Goal: Task Accomplishment & Management: Complete application form

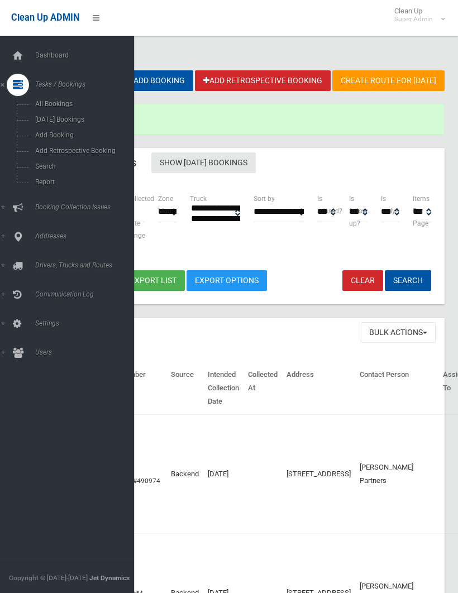
select select
click at [46, 170] on span "Search" at bounding box center [78, 167] width 93 height 8
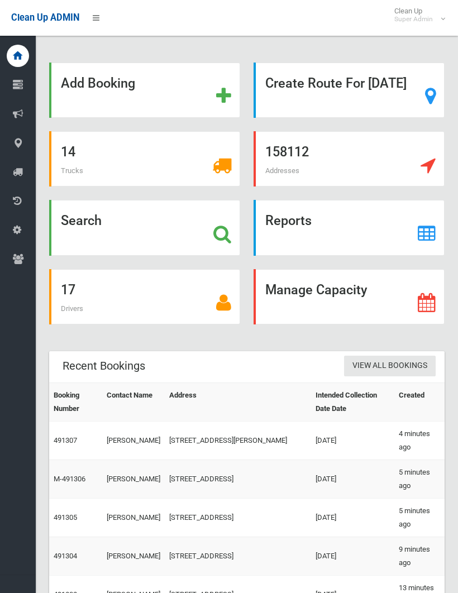
click at [79, 229] on strong "Search" at bounding box center [81, 221] width 41 height 16
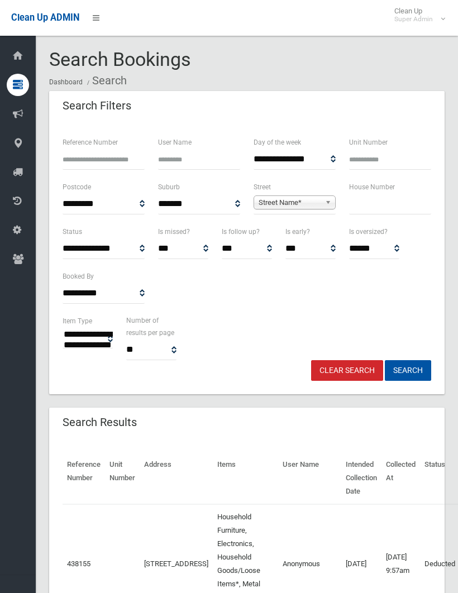
select select
click at [292, 196] on span "Street Name*" at bounding box center [290, 202] width 62 height 13
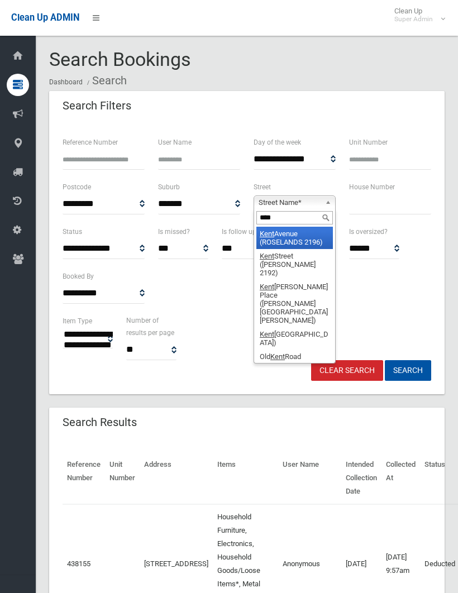
type input "*****"
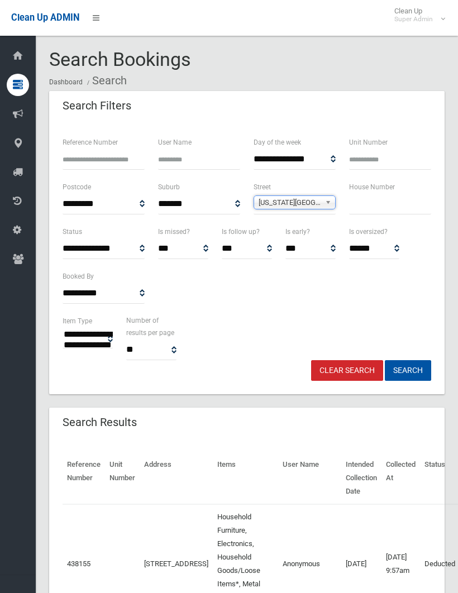
click at [365, 203] on input "text" at bounding box center [390, 204] width 82 height 21
type input "**"
click at [408, 370] on button "Search" at bounding box center [408, 370] width 46 height 21
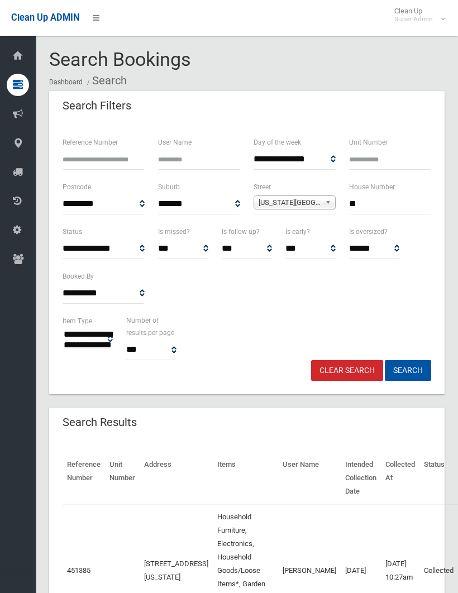
select select
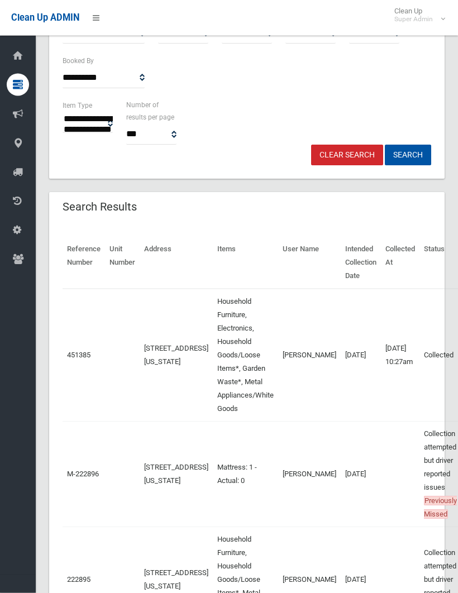
scroll to position [216, 0]
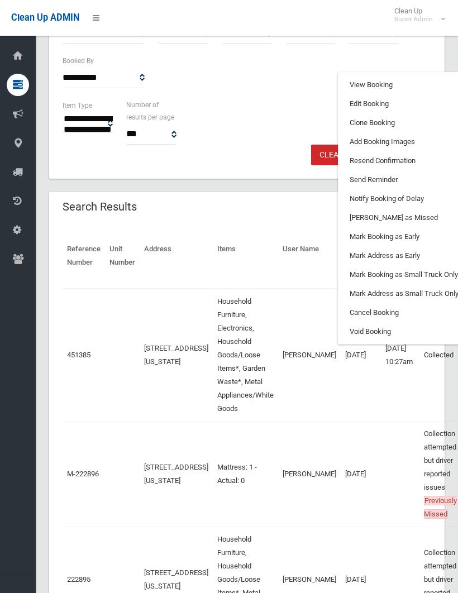
scroll to position [0, 47]
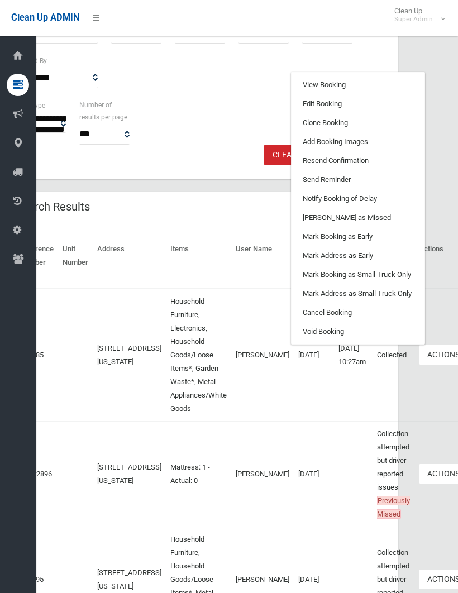
click at [311, 118] on link "Clone Booking" at bounding box center [358, 122] width 133 height 19
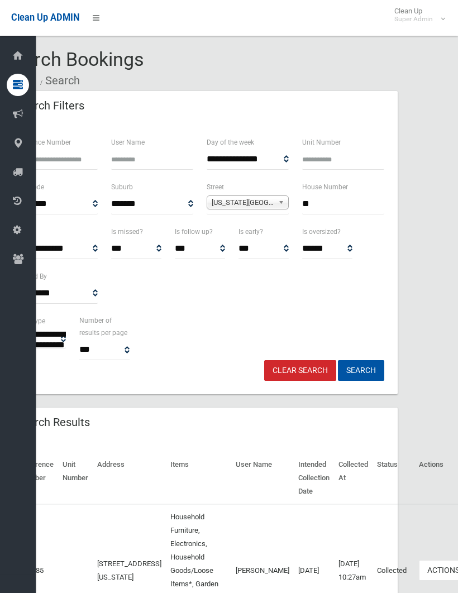
scroll to position [255, 0]
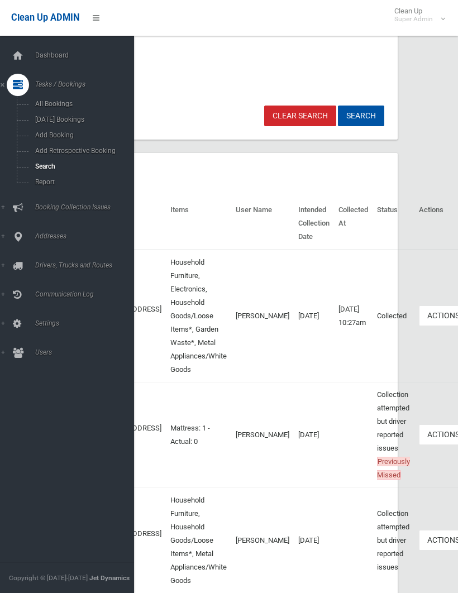
click at [6, 239] on link "Addresses" at bounding box center [67, 237] width 134 height 22
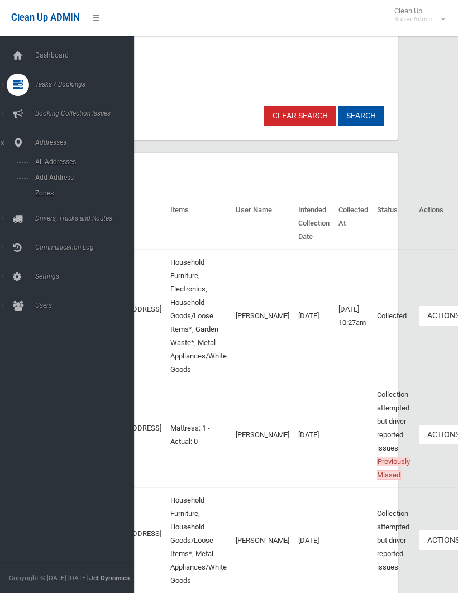
click at [61, 160] on span "All Addresses" at bounding box center [78, 162] width 93 height 8
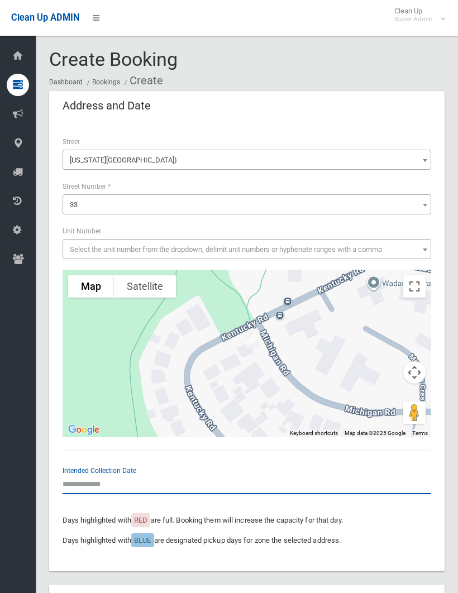
click at [94, 477] on input "text" at bounding box center [247, 484] width 369 height 21
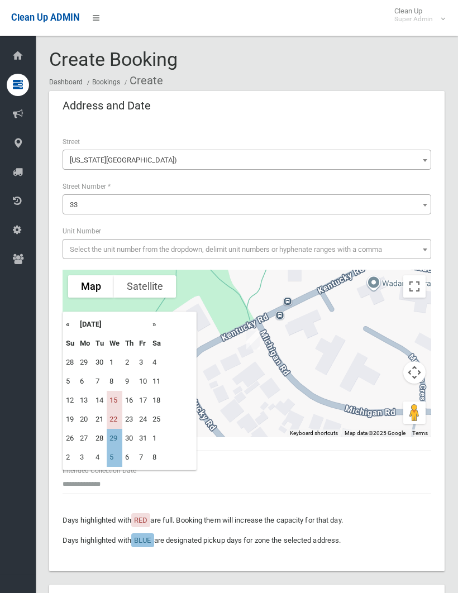
click at [118, 398] on td "15" at bounding box center [115, 400] width 16 height 19
type input "**********"
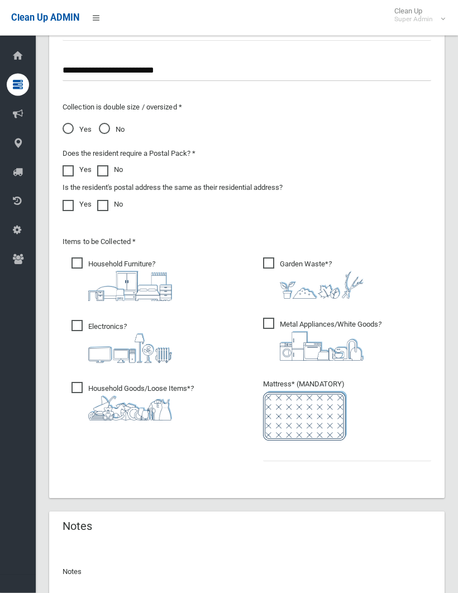
click at [273, 260] on span "Garden Waste* ?" at bounding box center [313, 278] width 101 height 41
click at [268, 443] on input "text" at bounding box center [347, 451] width 168 height 21
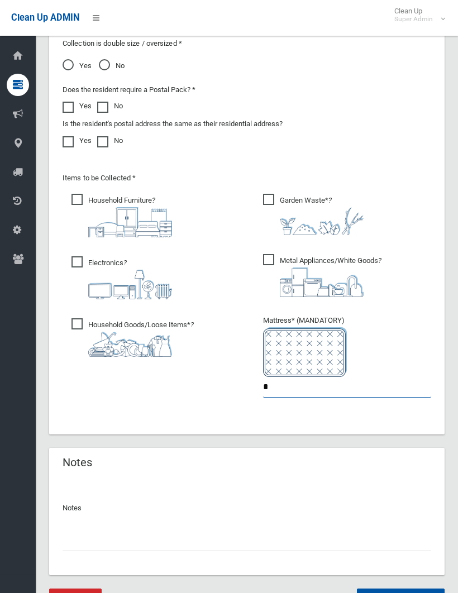
scroll to position [970, 0]
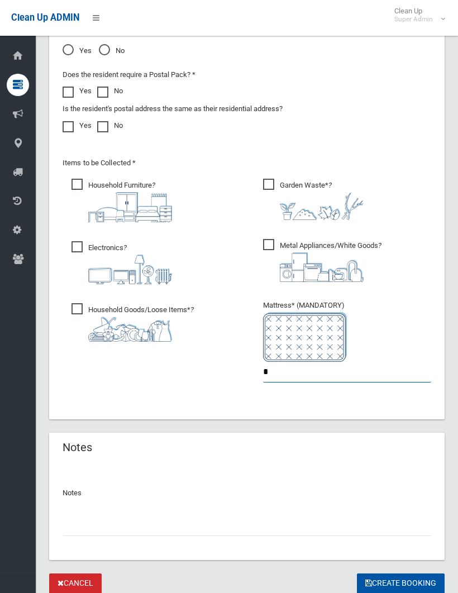
type input "*"
click at [78, 524] on input "text" at bounding box center [247, 526] width 369 height 21
type input "**********"
click at [396, 574] on button "Create Booking" at bounding box center [401, 584] width 88 height 21
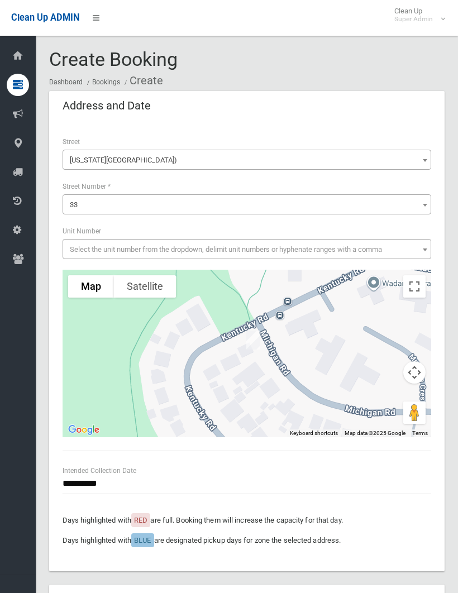
scroll to position [1009, 0]
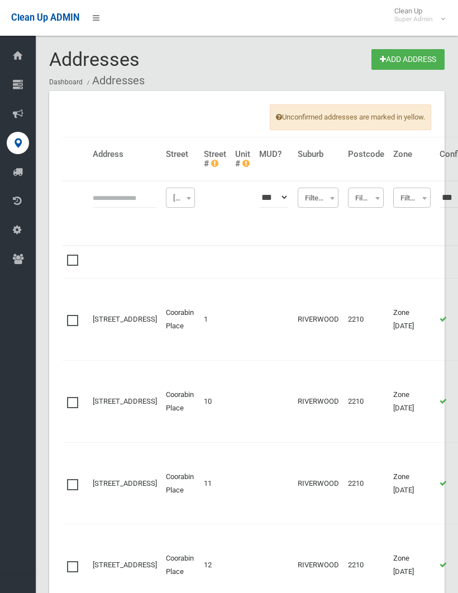
click at [100, 198] on input "text" at bounding box center [125, 197] width 64 height 21
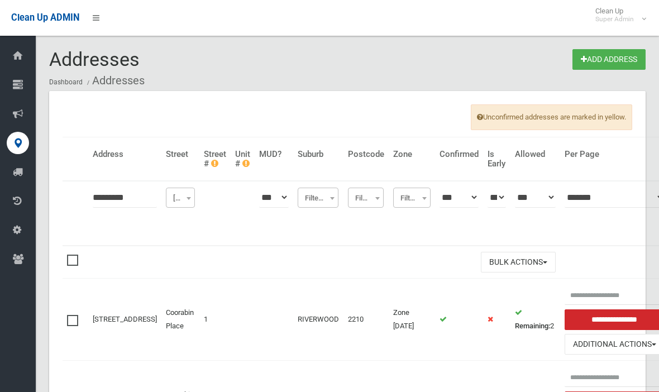
type input "********"
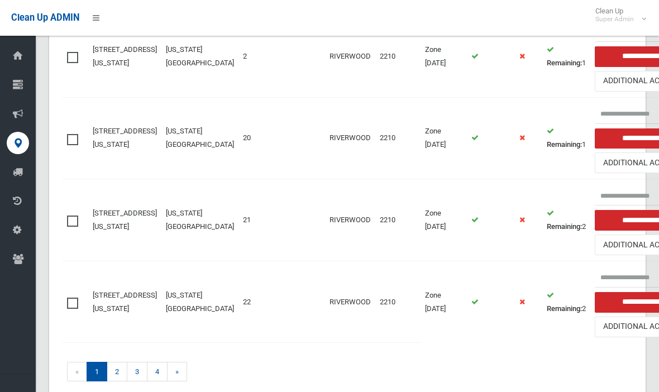
scroll to position [1166, 0]
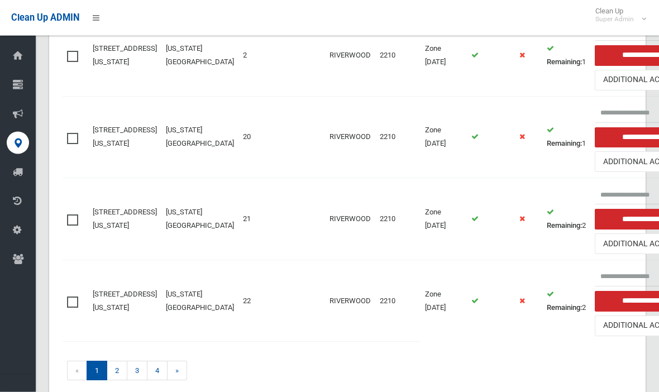
click at [123, 362] on link "2" at bounding box center [117, 372] width 21 height 20
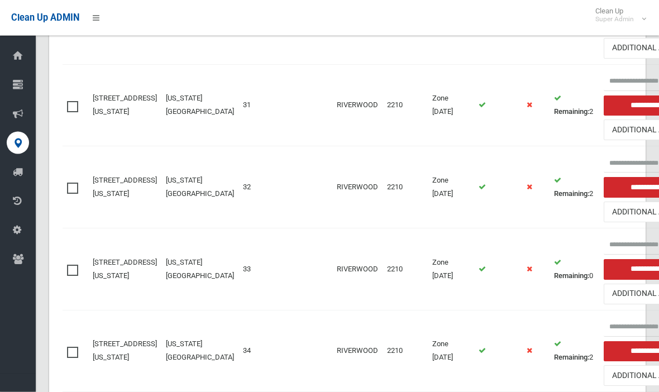
scroll to position [951, 0]
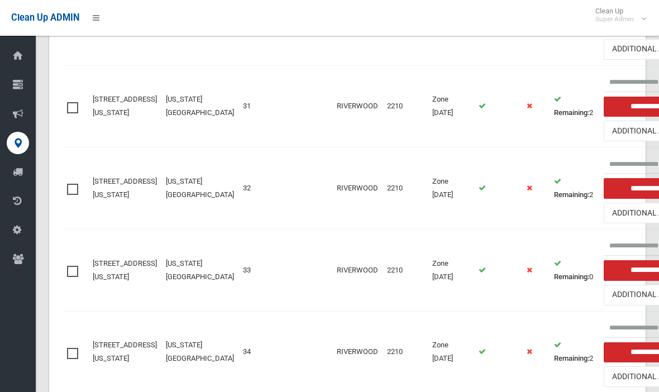
click at [604, 285] on button "Additional Actions" at bounding box center [654, 295] width 100 height 21
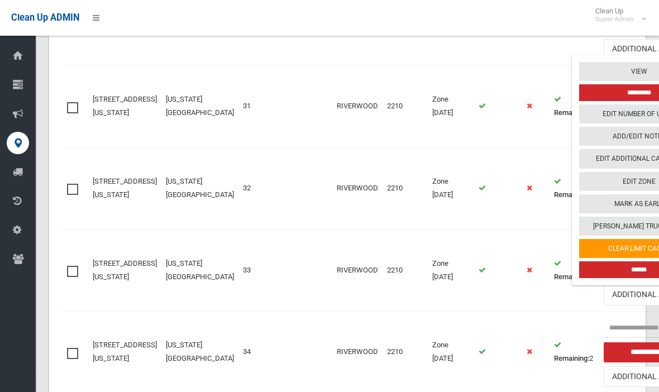
click at [579, 149] on link "Edit Additional Capacity" at bounding box center [639, 158] width 120 height 19
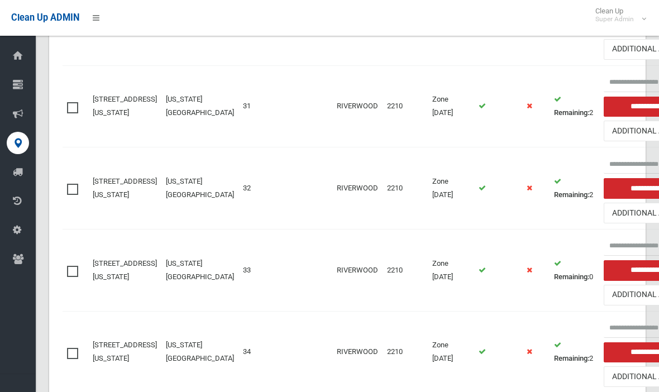
scroll to position [990, 0]
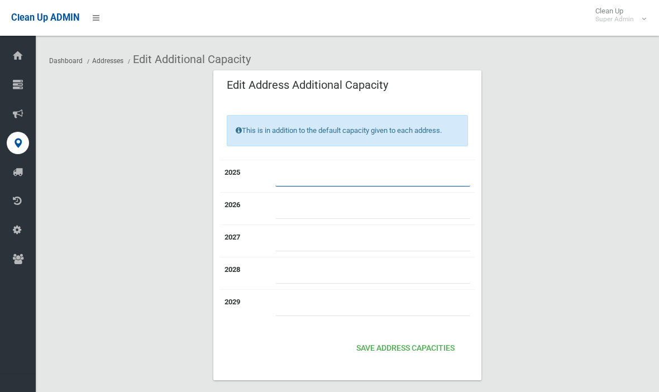
click at [408, 167] on input "number" at bounding box center [372, 176] width 195 height 21
type input "*"
click at [402, 351] on button "Save Address capacities" at bounding box center [405, 349] width 107 height 21
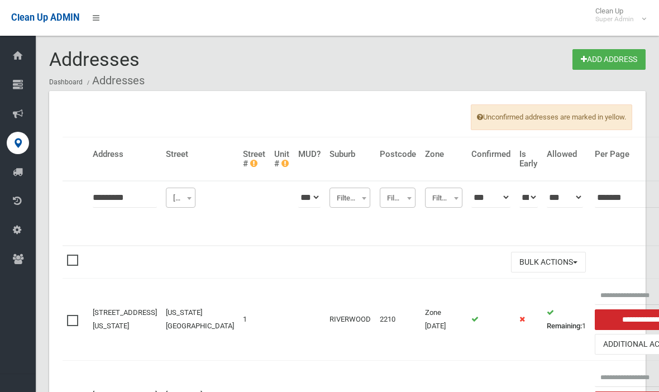
scroll to position [1205, 0]
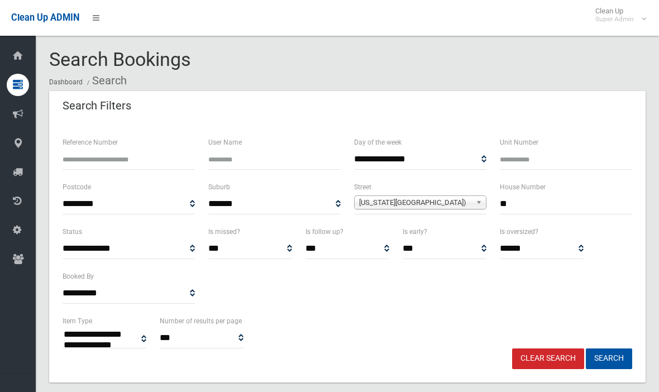
select select
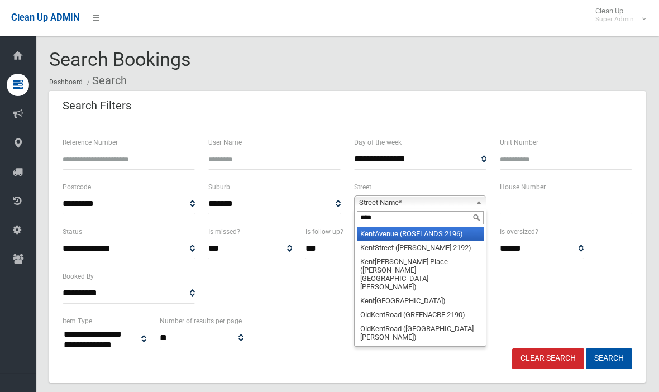
type input "*****"
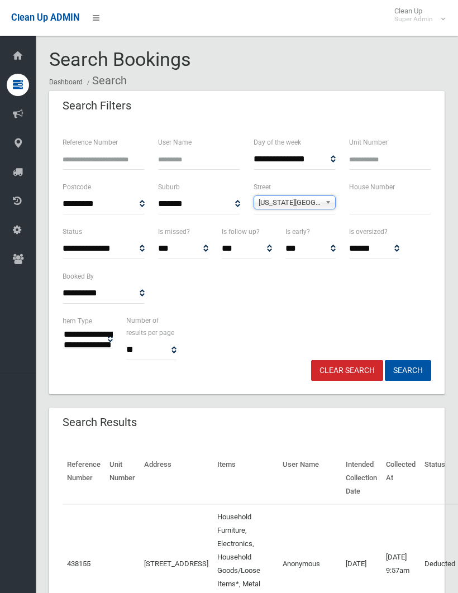
click at [365, 199] on input "text" at bounding box center [390, 204] width 82 height 21
type input "**"
click at [408, 370] on button "Search" at bounding box center [408, 370] width 46 height 21
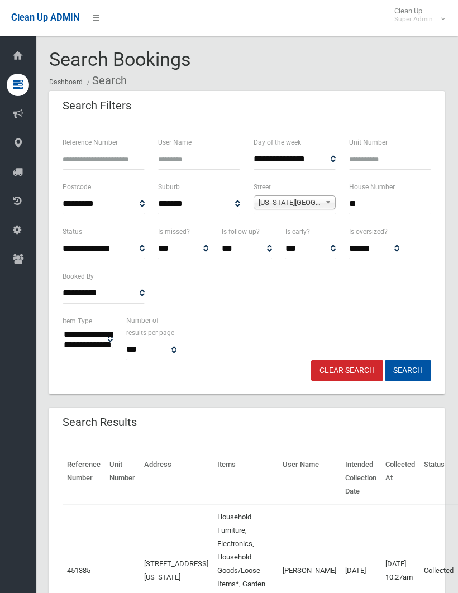
select select
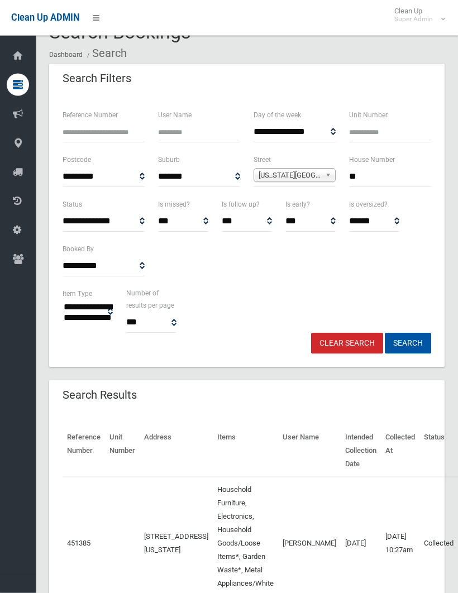
scroll to position [30, 0]
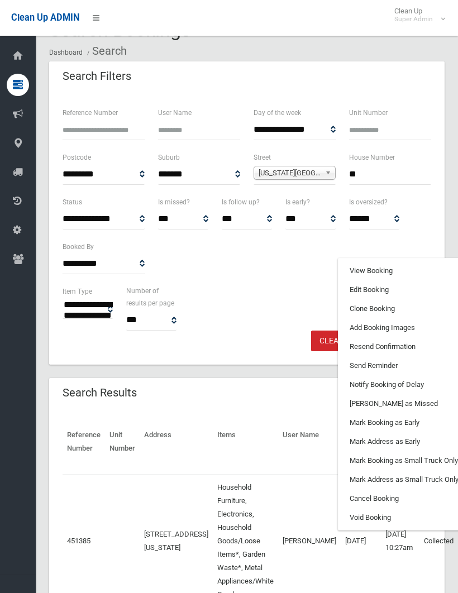
scroll to position [0, 47]
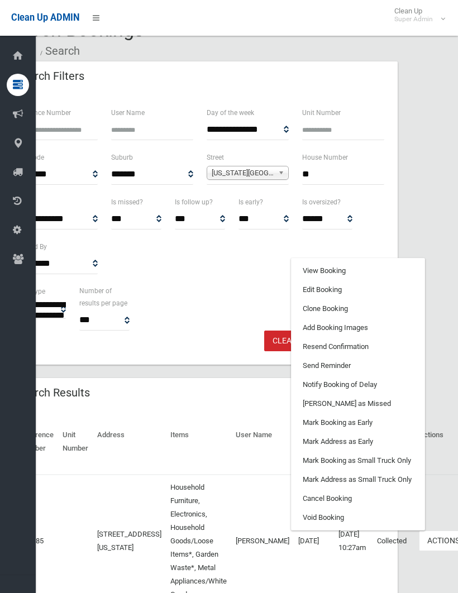
click at [310, 308] on link "Clone Booking" at bounding box center [358, 308] width 133 height 19
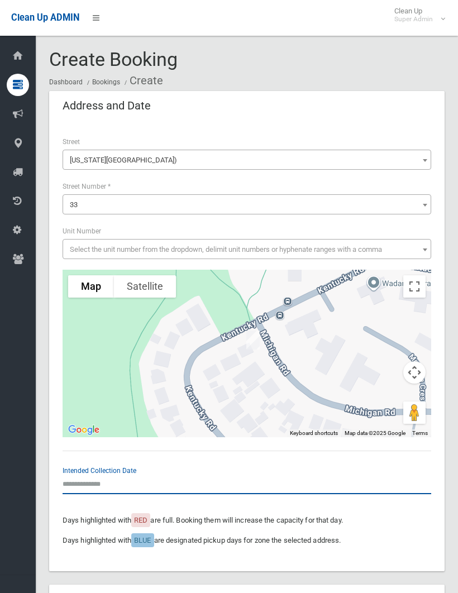
click at [89, 478] on input "text" at bounding box center [247, 484] width 369 height 21
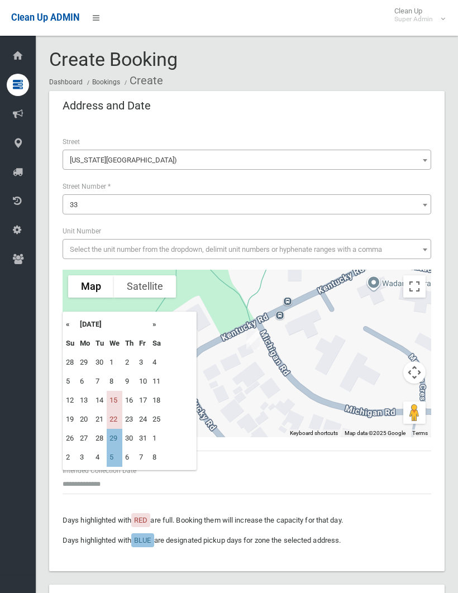
click at [115, 397] on td "15" at bounding box center [115, 400] width 16 height 19
type input "**********"
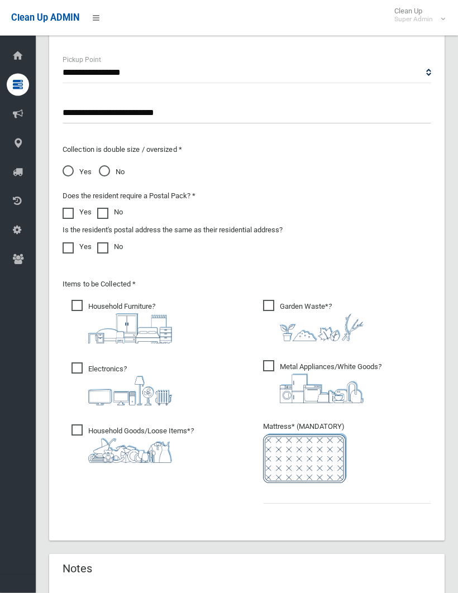
click at [269, 303] on span "Garden Waste* ?" at bounding box center [313, 321] width 101 height 41
click at [273, 493] on input "text" at bounding box center [347, 493] width 168 height 21
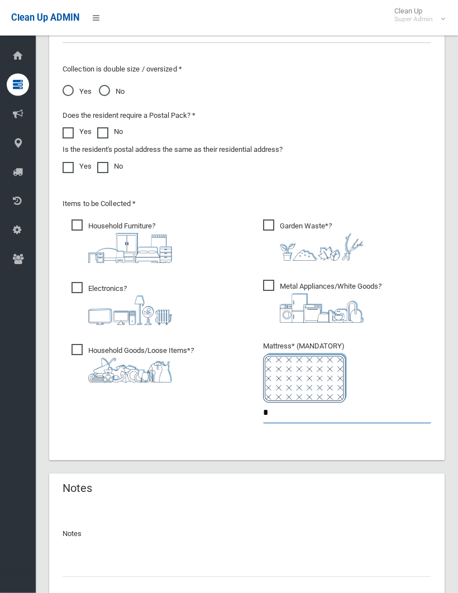
scroll to position [929, 0]
type input "*"
click at [82, 563] on input "text" at bounding box center [247, 567] width 369 height 21
type input "**********"
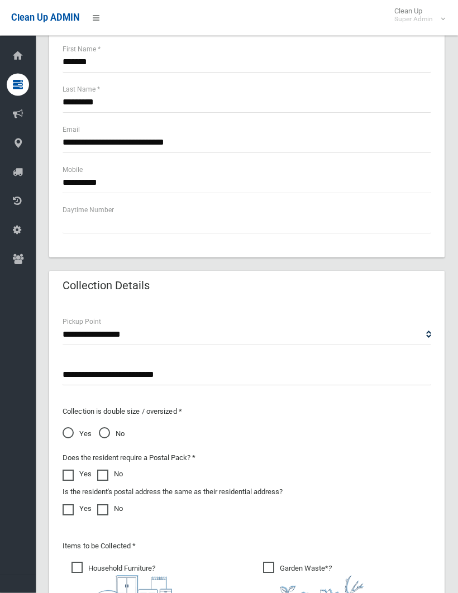
scroll to position [587, 0]
click at [108, 430] on span "No" at bounding box center [112, 433] width 26 height 13
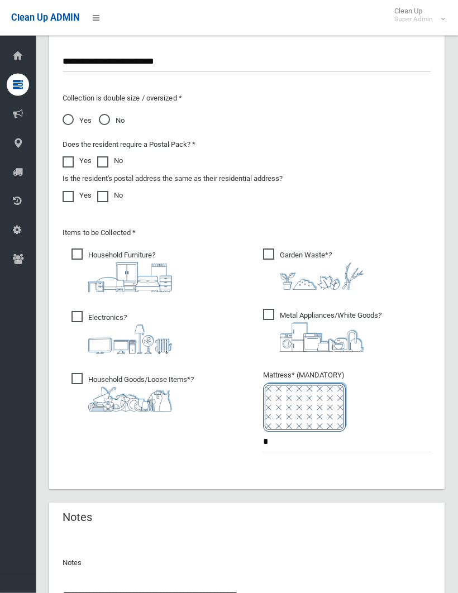
scroll to position [970, 0]
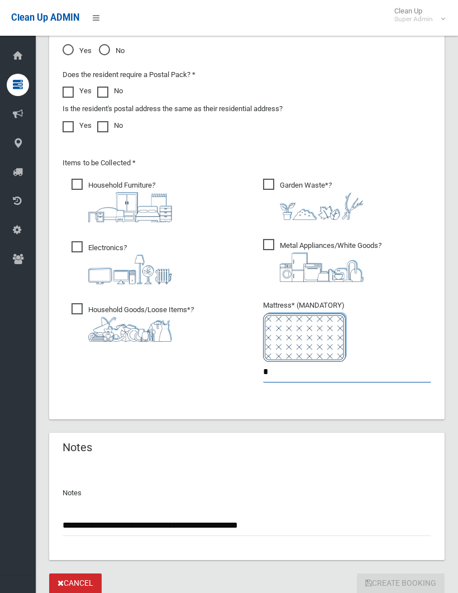
click at [270, 368] on input "*" at bounding box center [347, 372] width 168 height 21
click at [269, 182] on span "Garden Waste* ?" at bounding box center [313, 199] width 101 height 41
click at [264, 373] on input "*" at bounding box center [347, 372] width 168 height 21
type input "*"
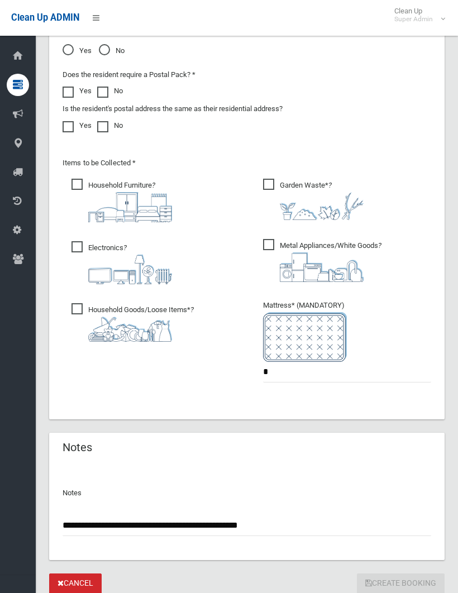
click at [98, 509] on div "**********" at bounding box center [247, 522] width 369 height 30
click at [94, 516] on input "**********" at bounding box center [247, 526] width 369 height 21
type input "**********"
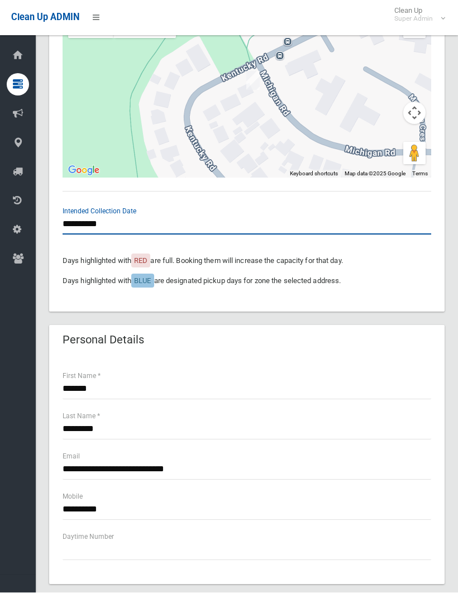
click at [88, 219] on input "**********" at bounding box center [247, 225] width 369 height 21
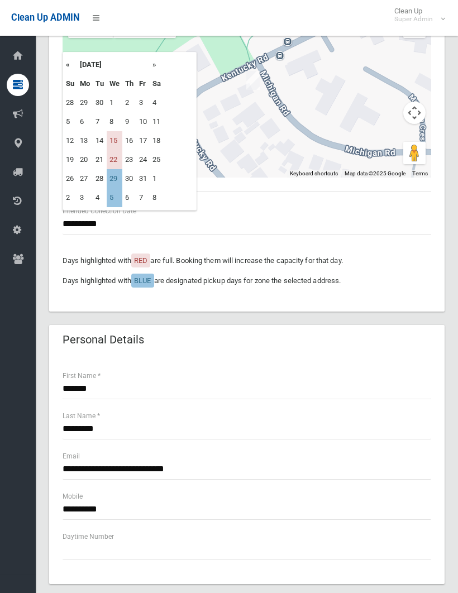
click at [120, 136] on td "15" at bounding box center [115, 140] width 16 height 19
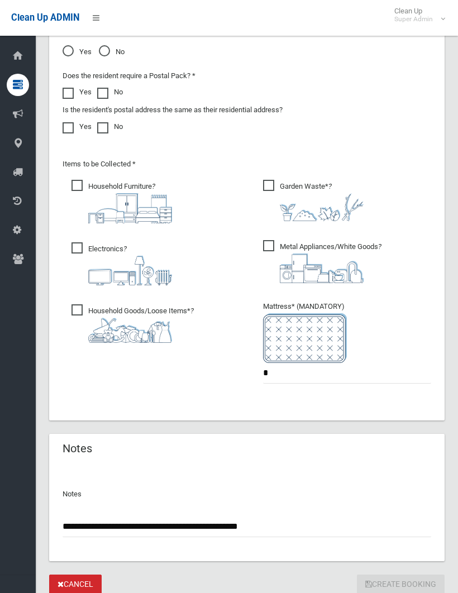
scroll to position [970, 0]
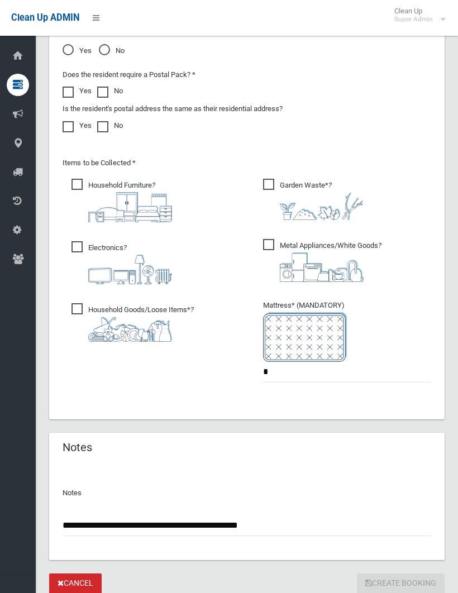
click at [393, 580] on div "Create Booking" at bounding box center [401, 584] width 88 height 21
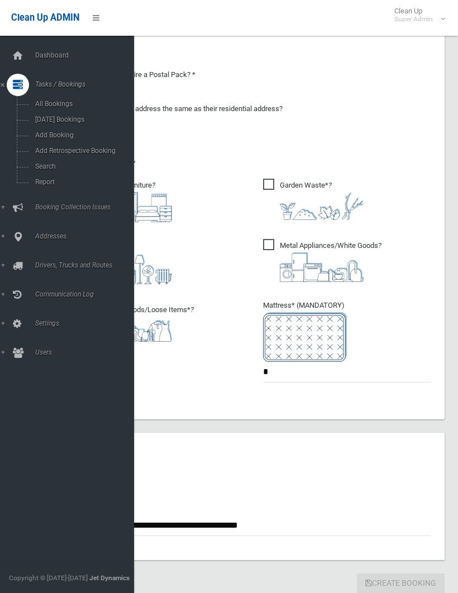
click at [51, 169] on span "Search" at bounding box center [78, 167] width 93 height 8
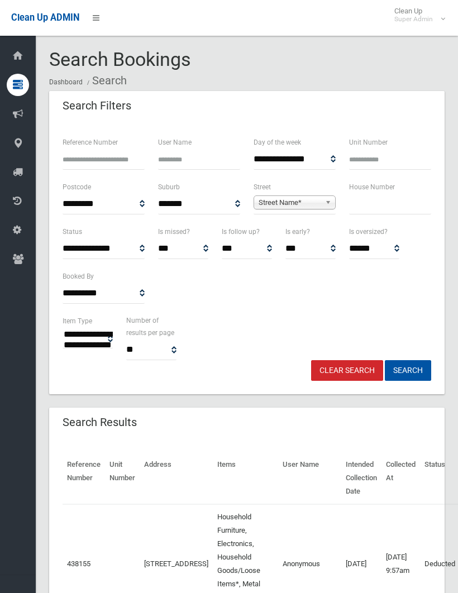
select select
click at [289, 196] on link "Street Name*" at bounding box center [295, 203] width 82 height 14
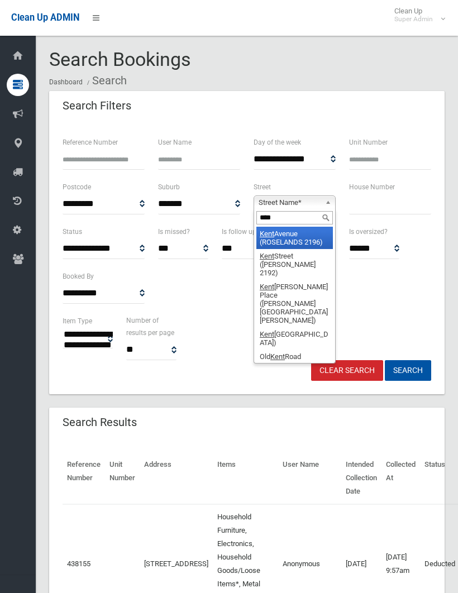
type input "*****"
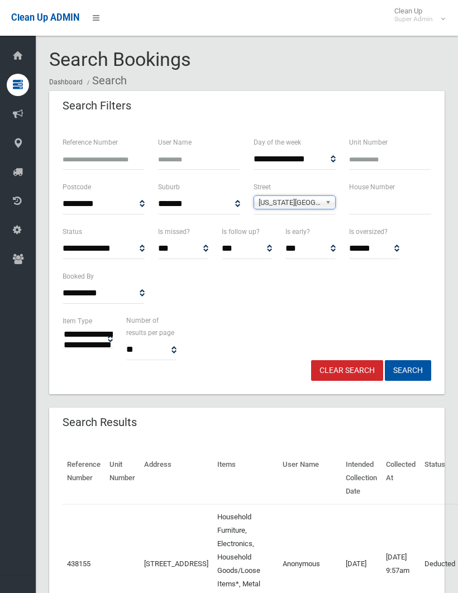
click at [363, 199] on input "text" at bounding box center [390, 204] width 82 height 21
type input "**"
click at [408, 370] on button "Search" at bounding box center [408, 370] width 46 height 21
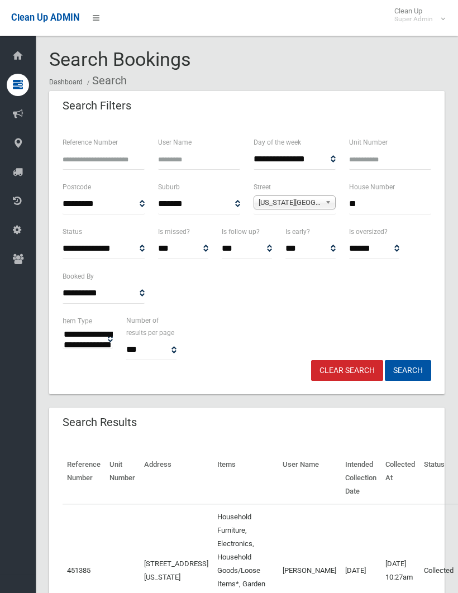
select select
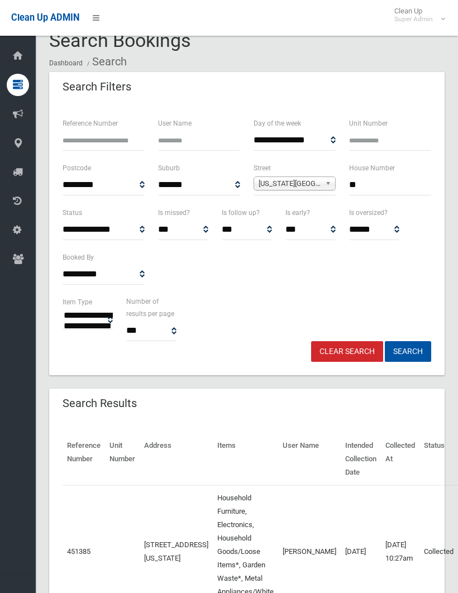
scroll to position [34, 0]
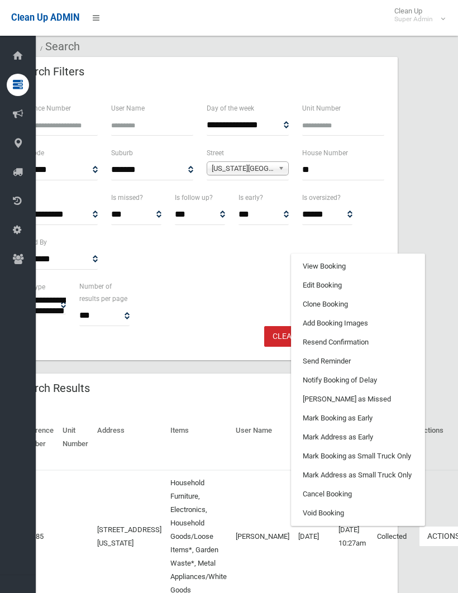
click at [315, 303] on link "Clone Booking" at bounding box center [358, 304] width 133 height 19
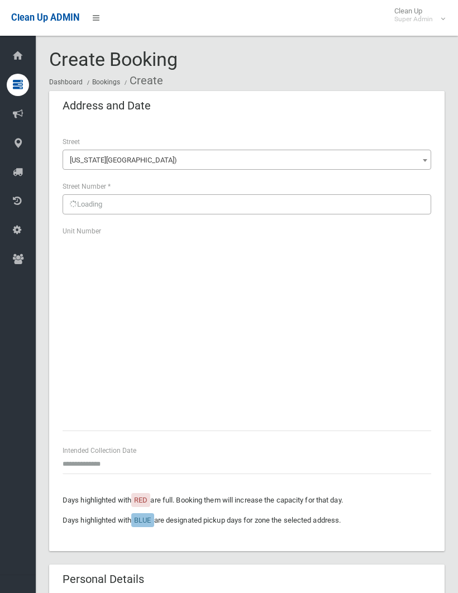
scroll to position [2, 0]
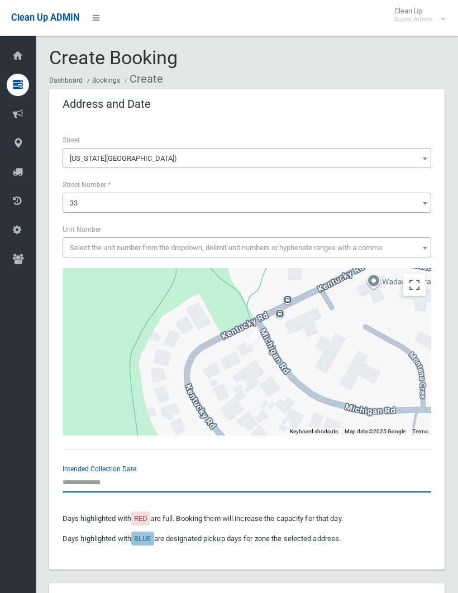
click at [85, 481] on input "text" at bounding box center [247, 482] width 369 height 21
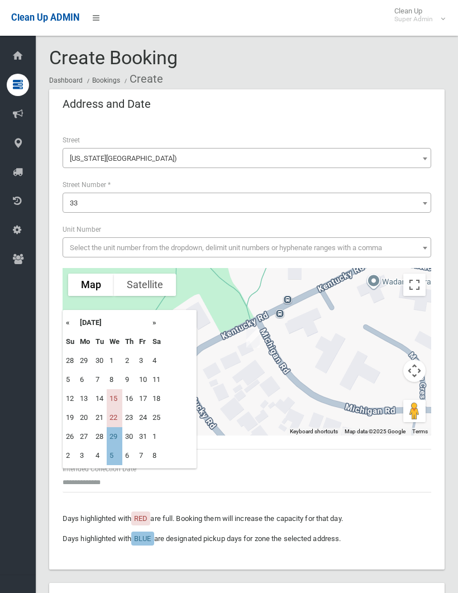
click at [118, 396] on td "15" at bounding box center [115, 398] width 16 height 19
type input "**********"
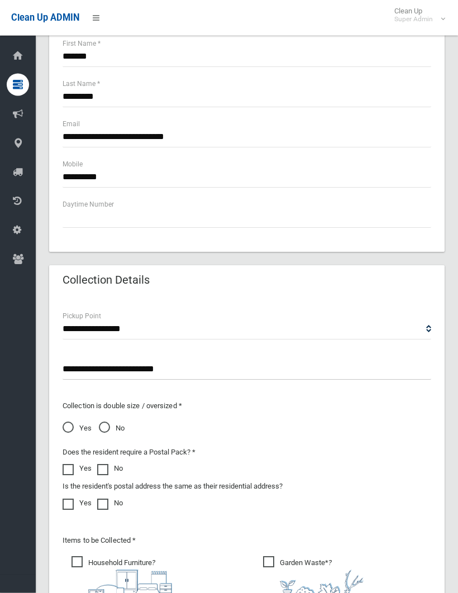
scroll to position [592, 0]
click at [107, 426] on span "No" at bounding box center [112, 428] width 26 height 13
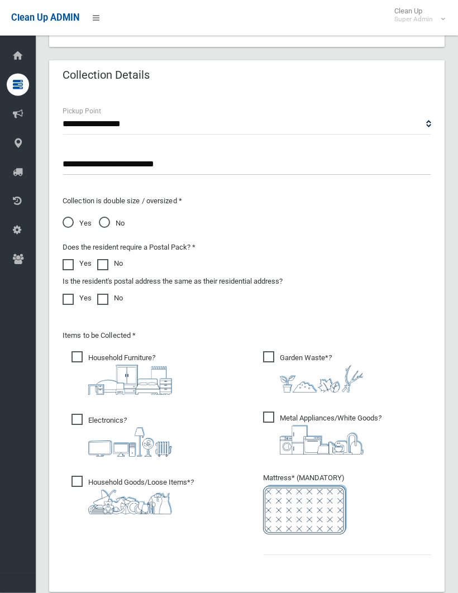
scroll to position [805, 0]
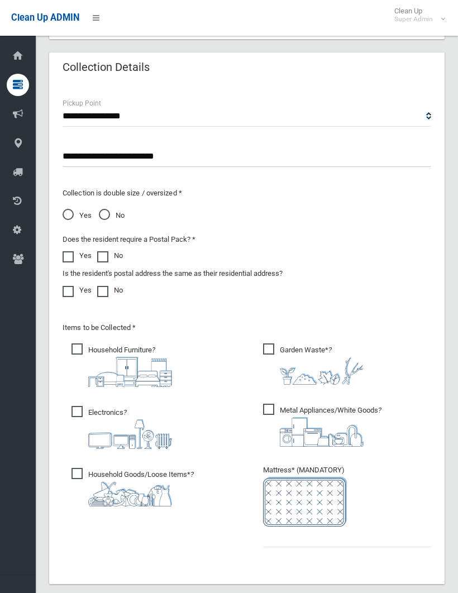
click at [269, 350] on span "Garden Waste* ?" at bounding box center [313, 364] width 101 height 41
click at [270, 531] on input "text" at bounding box center [347, 537] width 168 height 21
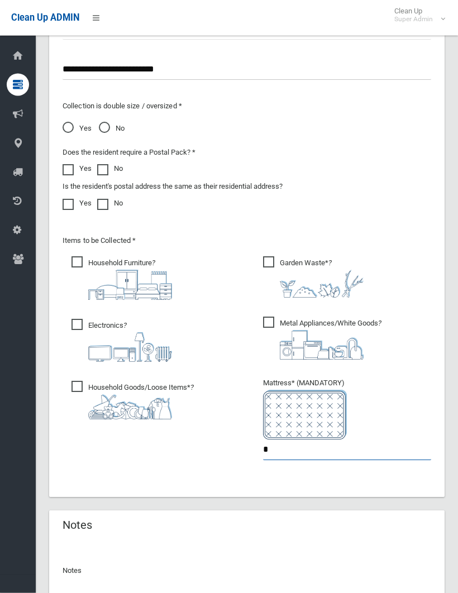
scroll to position [901, 0]
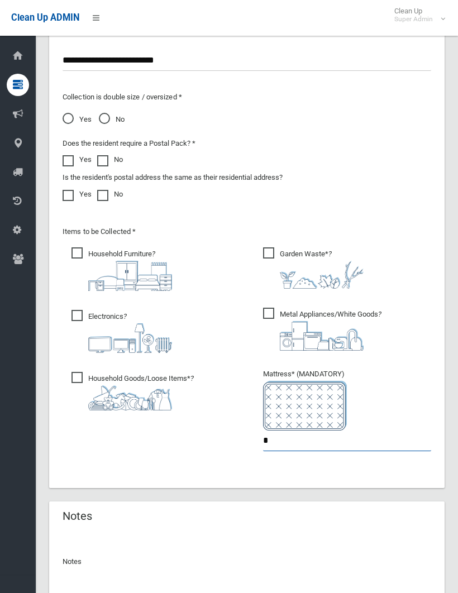
type input "*"
click at [80, 591] on input "text" at bounding box center [247, 594] width 369 height 21
type input "**********"
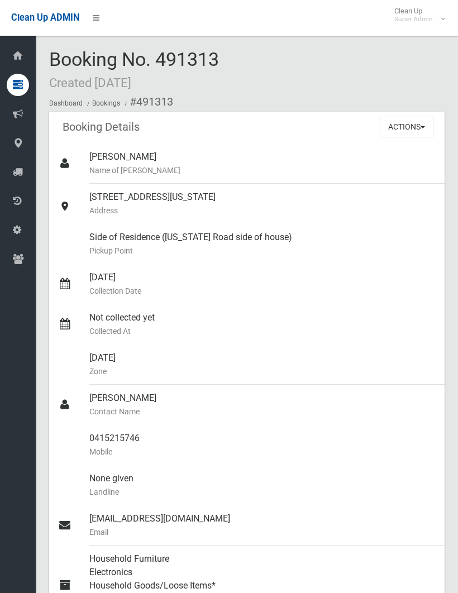
click at [408, 126] on button "Actions" at bounding box center [407, 127] width 54 height 21
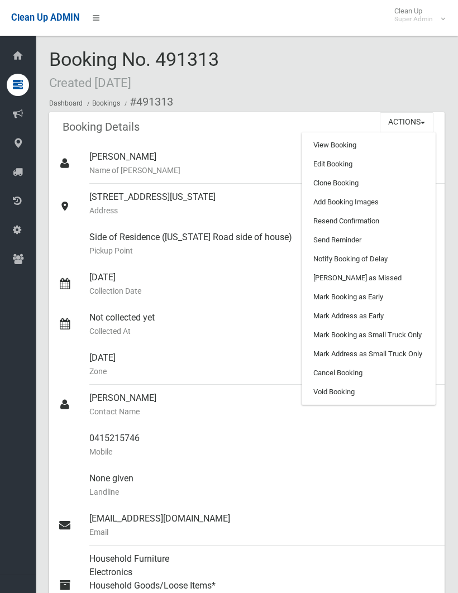
click at [362, 197] on link "Add Booking Images" at bounding box center [368, 202] width 133 height 19
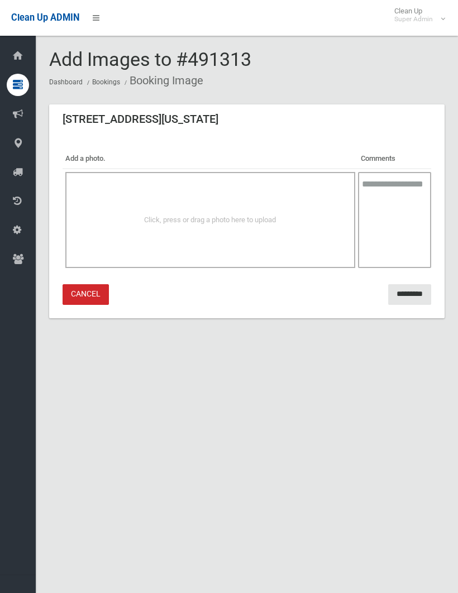
click at [210, 208] on div "Click, press or drag a photo here to upload" at bounding box center [210, 220] width 290 height 96
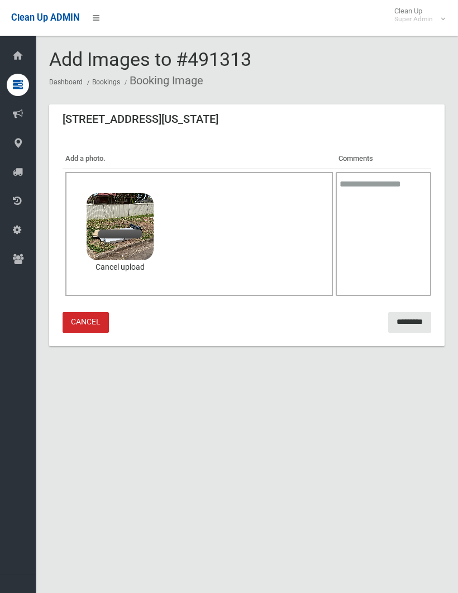
click at [410, 322] on input "*********" at bounding box center [409, 322] width 43 height 21
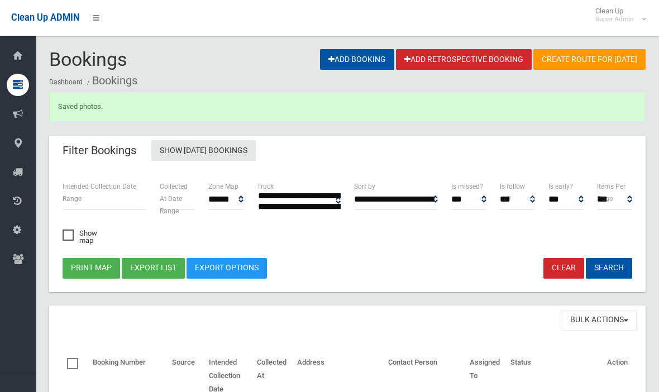
select select
